Goal: Find specific page/section: Find specific page/section

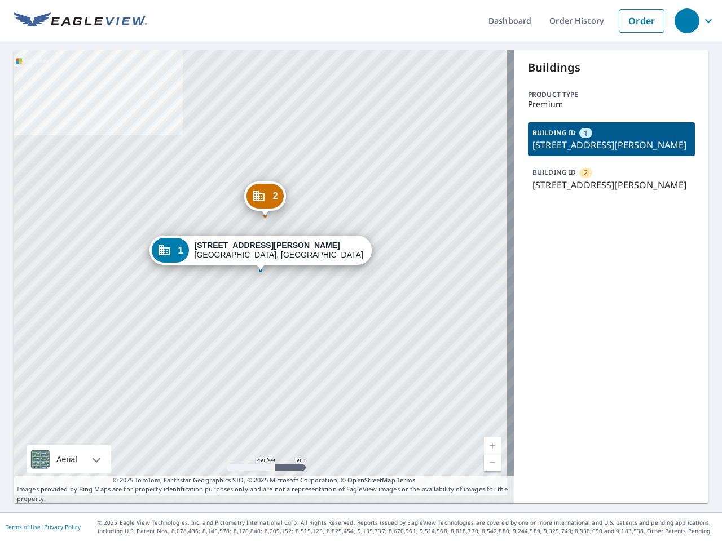
click at [361, 271] on div "2 [STREET_ADDRESS][PERSON_NAME] 1 [STREET_ADDRESS][PERSON_NAME]" at bounding box center [264, 276] width 501 height 453
click at [686, 20] on div "button" at bounding box center [687, 20] width 25 height 25
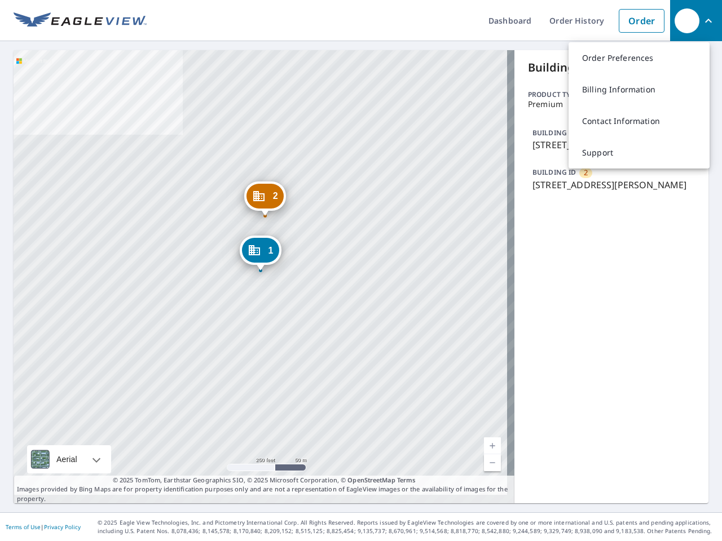
click at [260, 272] on div at bounding box center [260, 270] width 5 height 5
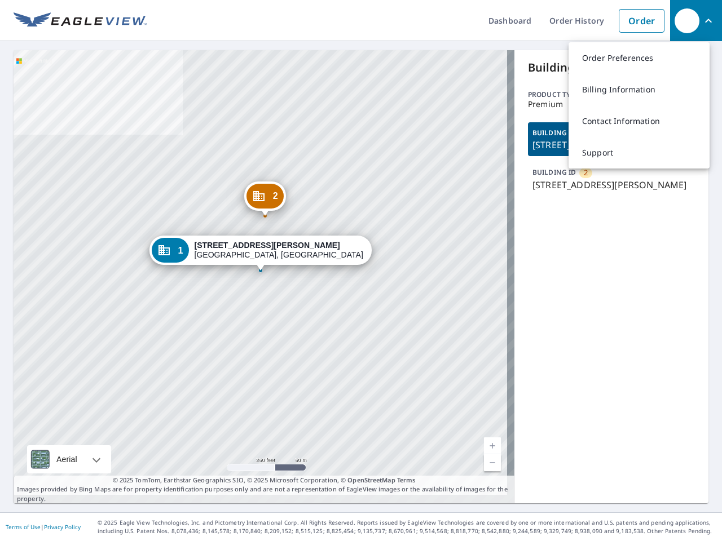
click at [260, 272] on div at bounding box center [260, 270] width 5 height 5
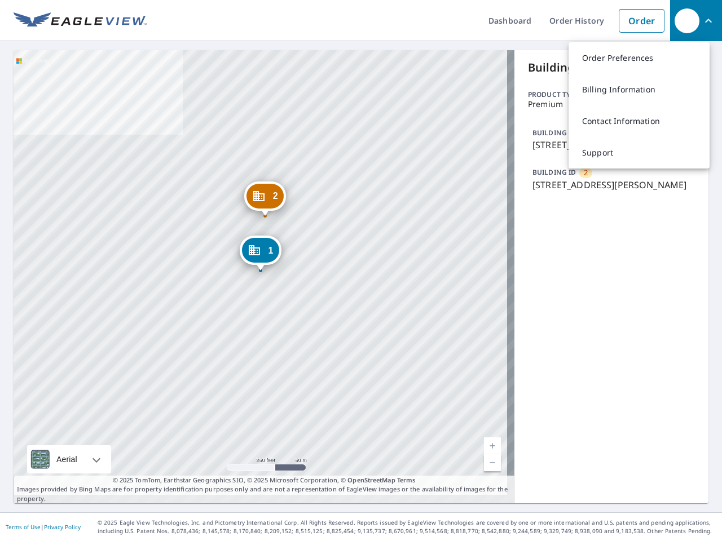
click at [260, 272] on div at bounding box center [260, 270] width 5 height 5
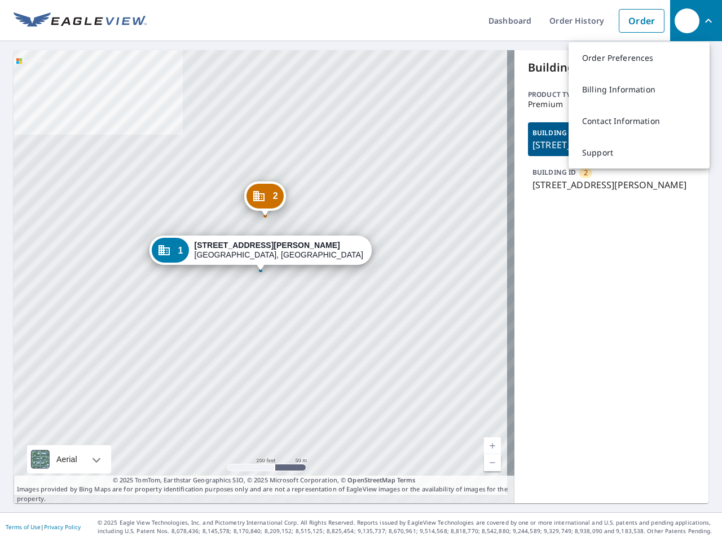
click at [69, 451] on div "Aerial" at bounding box center [67, 460] width 28 height 28
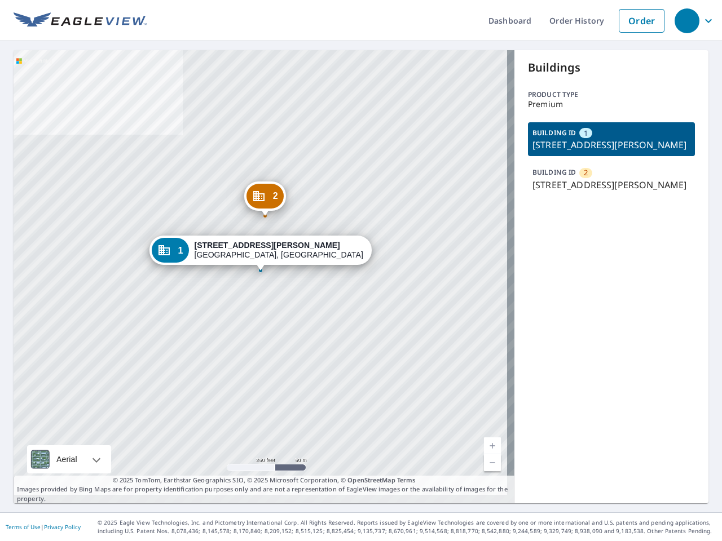
click at [485, 438] on link "Current Level 17, Zoom In" at bounding box center [492, 446] width 17 height 17
click at [485, 455] on link "Current Level 17, Zoom Out" at bounding box center [492, 463] width 17 height 17
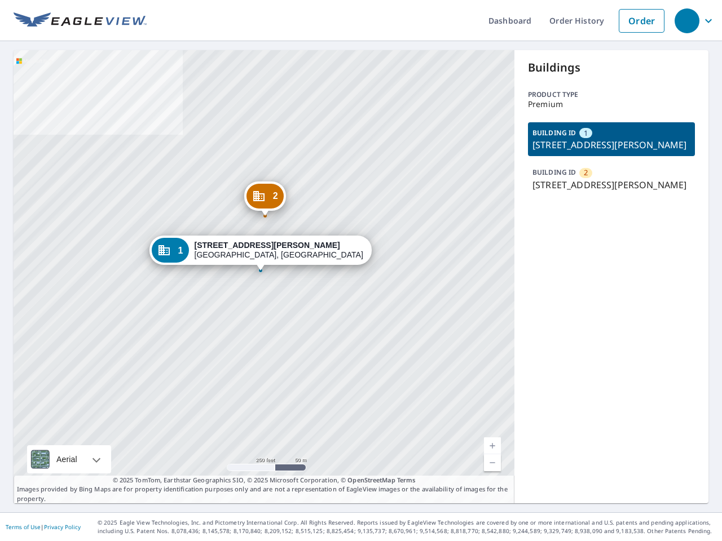
click at [603, 173] on div "BUILDING ID 1 [STREET_ADDRESS][PERSON_NAME] BUILDING ID 2 [STREET_ADDRESS][PERS…" at bounding box center [611, 159] width 167 height 74
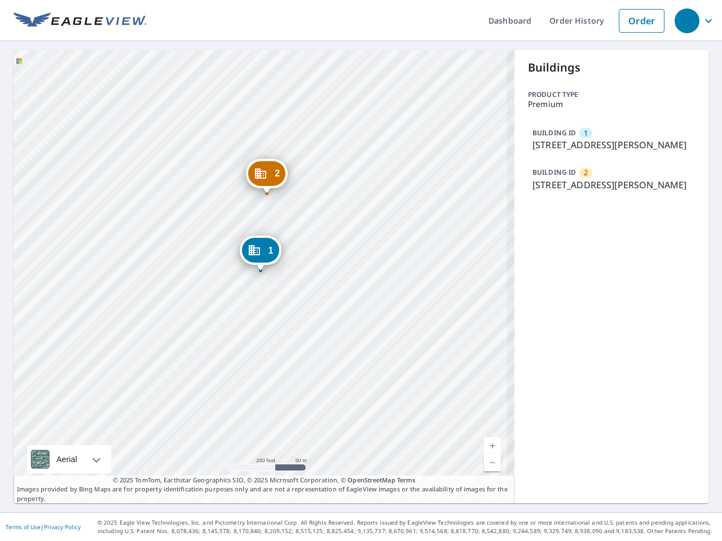
click at [603, 146] on p "[STREET_ADDRESS][PERSON_NAME]" at bounding box center [611, 145] width 158 height 14
